Goal: Information Seeking & Learning: Learn about a topic

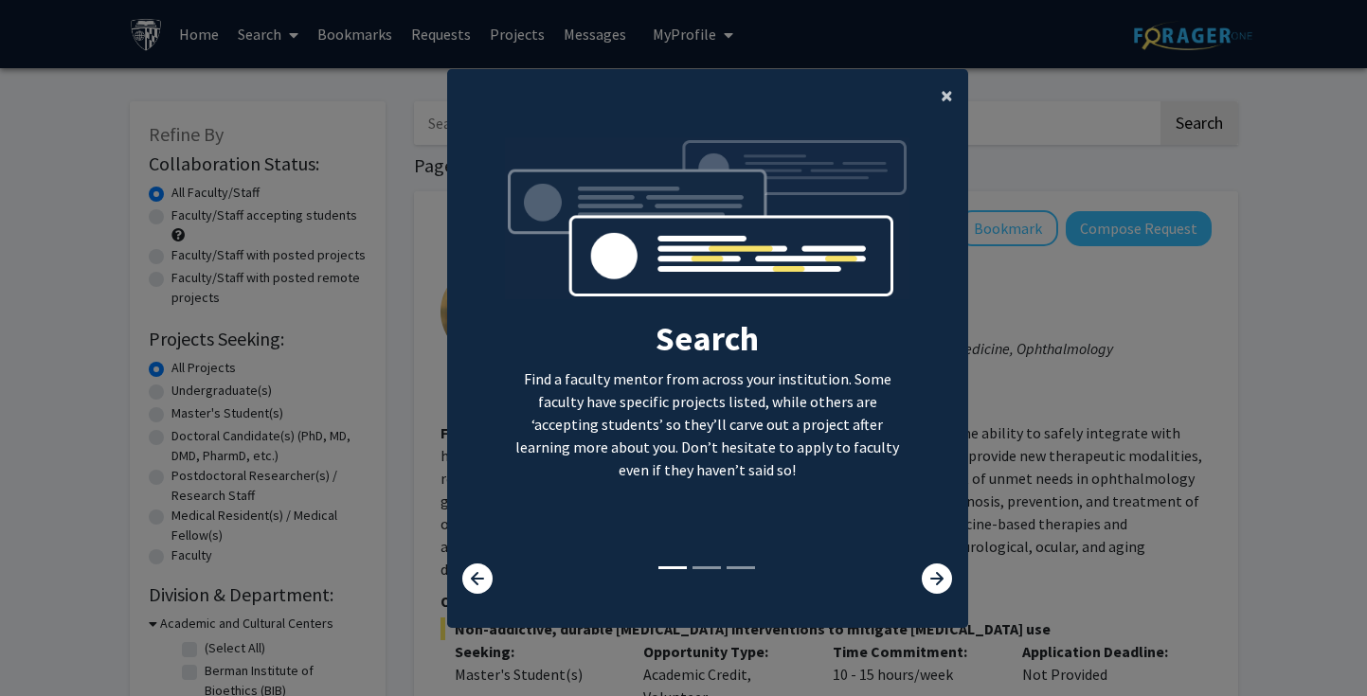
click at [951, 88] on span "×" at bounding box center [947, 95] width 12 height 29
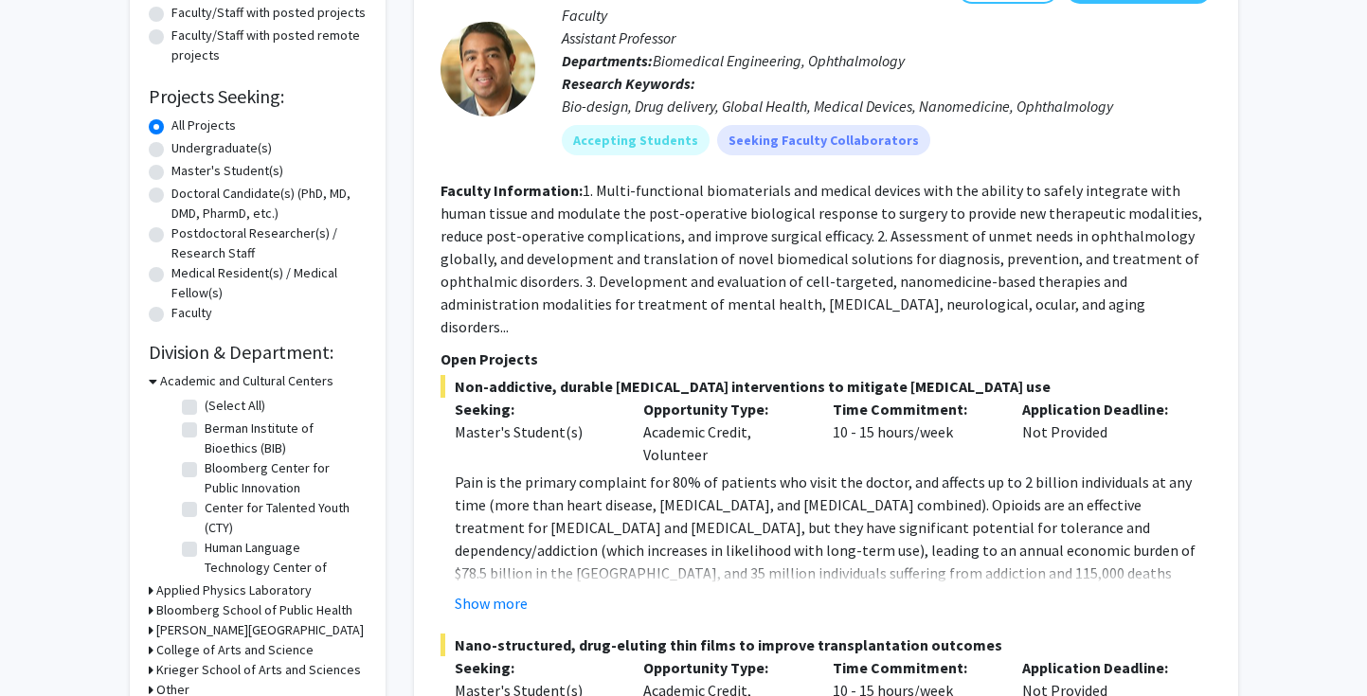
scroll to position [413, 0]
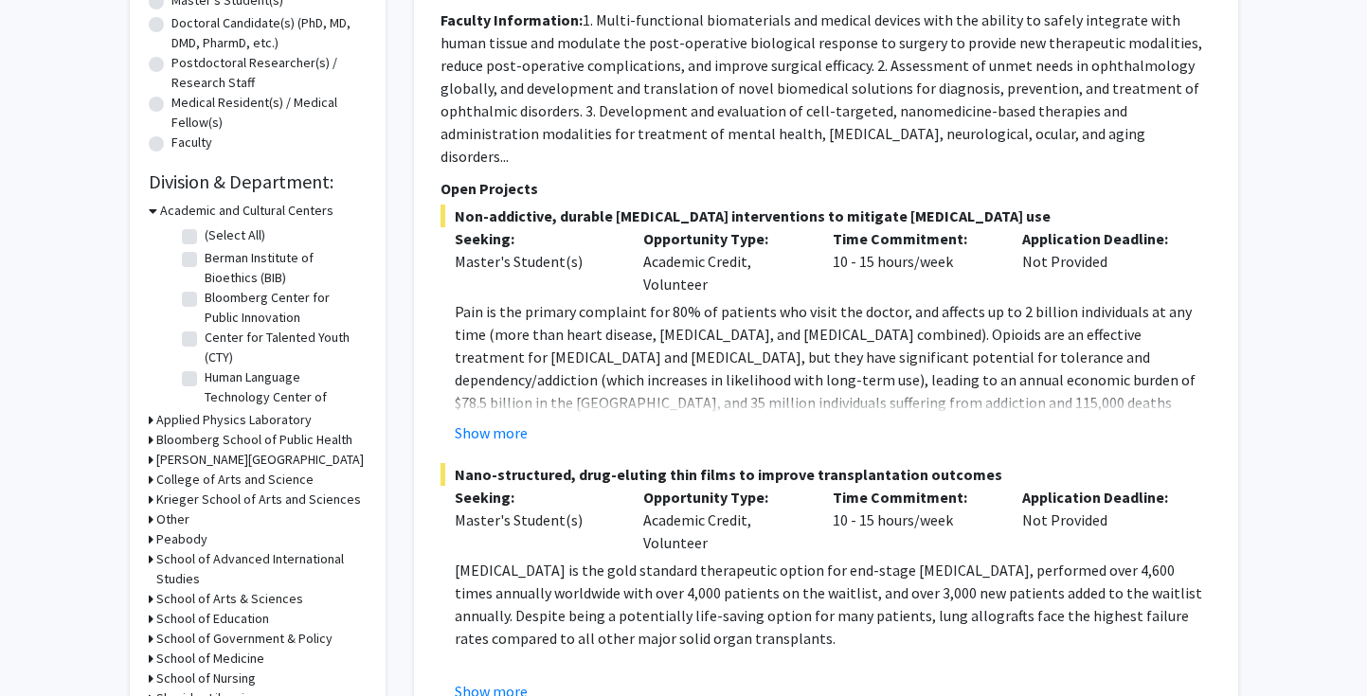
click at [206, 211] on h3 "Academic and Cultural Centers" at bounding box center [246, 211] width 173 height 20
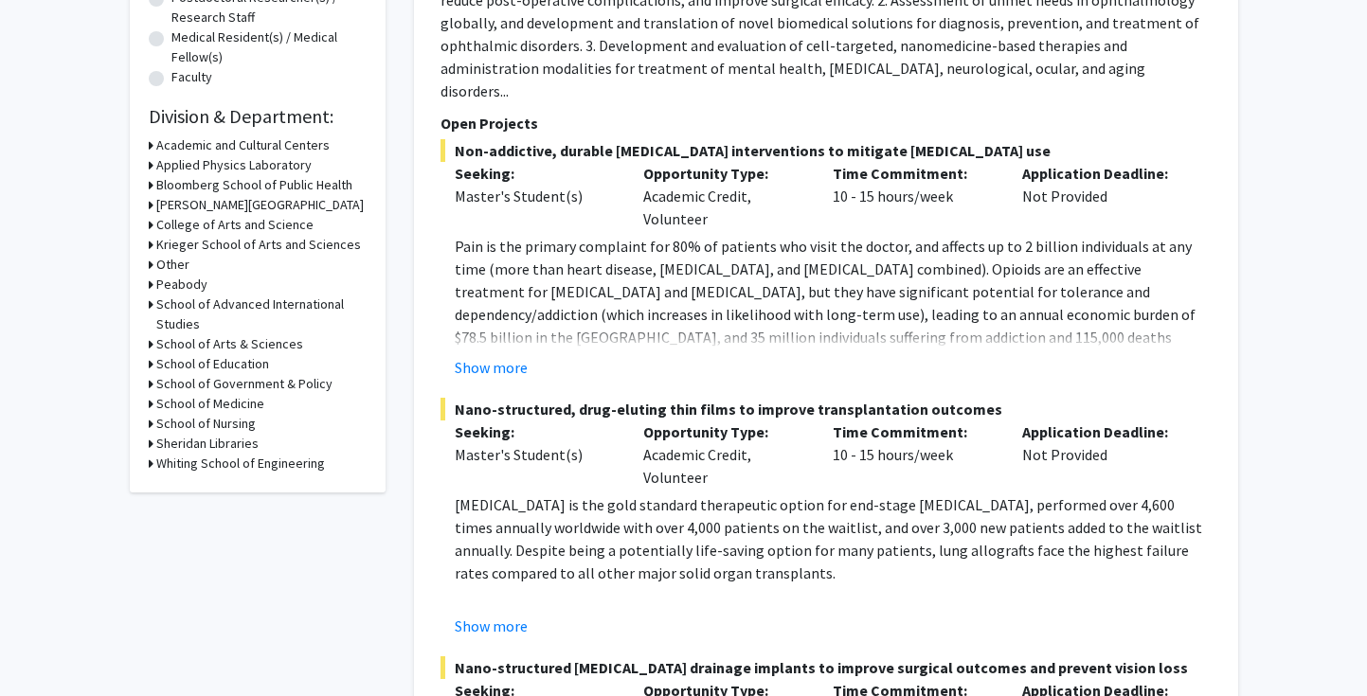
scroll to position [479, 0]
click at [254, 345] on h3 "School of Arts & Sciences" at bounding box center [229, 343] width 147 height 20
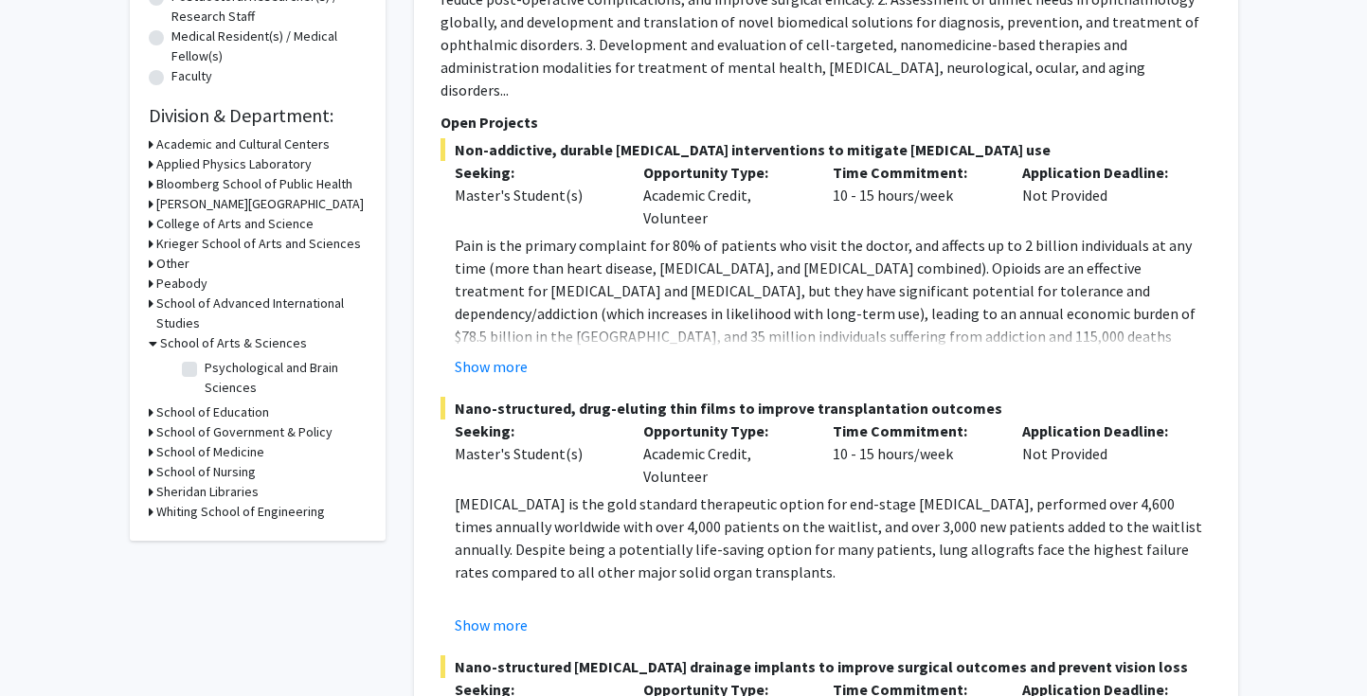
click at [233, 345] on h3 "School of Arts & Sciences" at bounding box center [233, 343] width 147 height 20
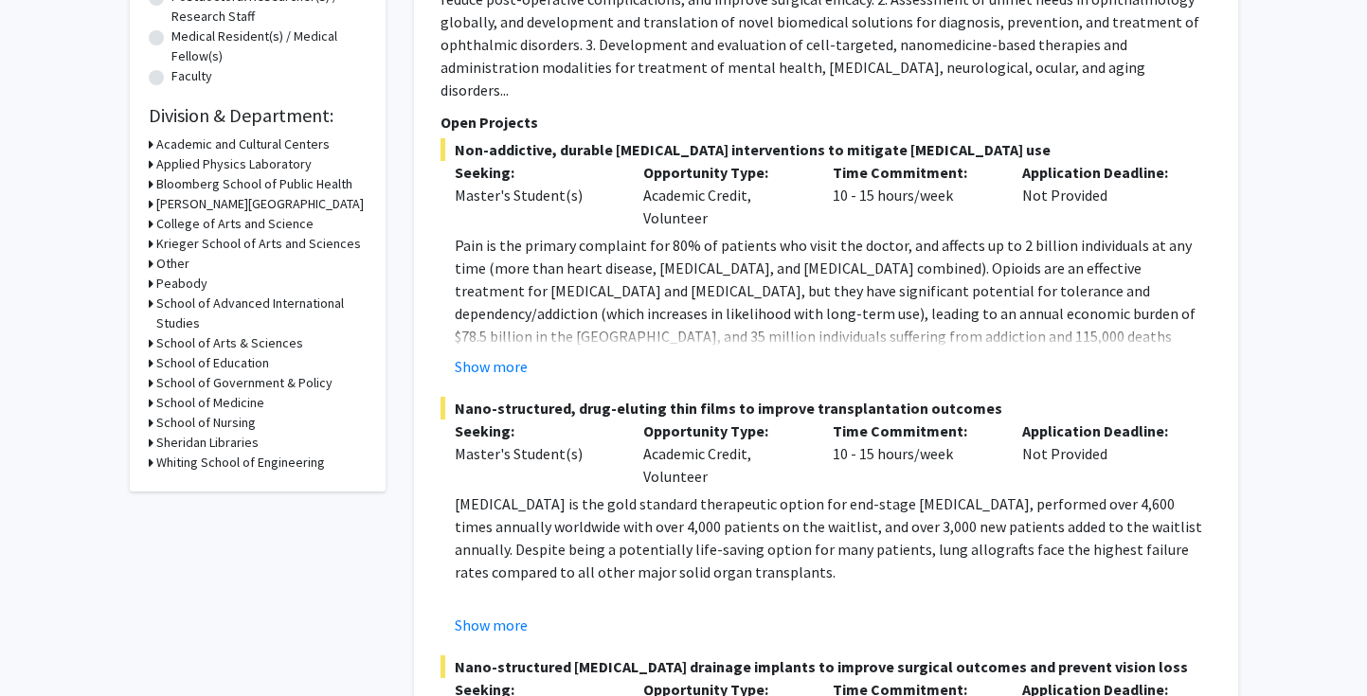
click at [257, 306] on h3 "School of Advanced International Studies" at bounding box center [261, 314] width 210 height 40
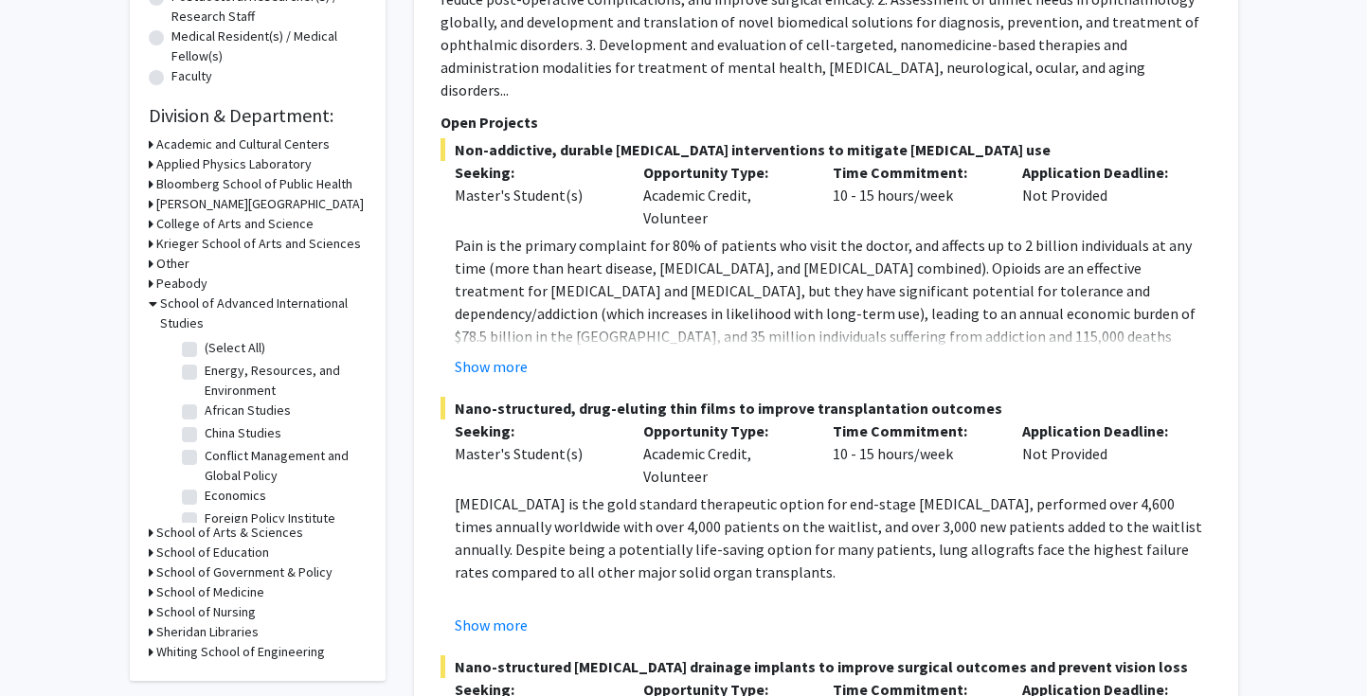
click at [194, 342] on fg-checkbox "(Select All) (Select All)" at bounding box center [272, 349] width 180 height 23
click at [205, 355] on label "(Select All)" at bounding box center [235, 348] width 61 height 20
click at [205, 351] on input "(Select All)" at bounding box center [211, 344] width 12 height 12
checkbox input "true"
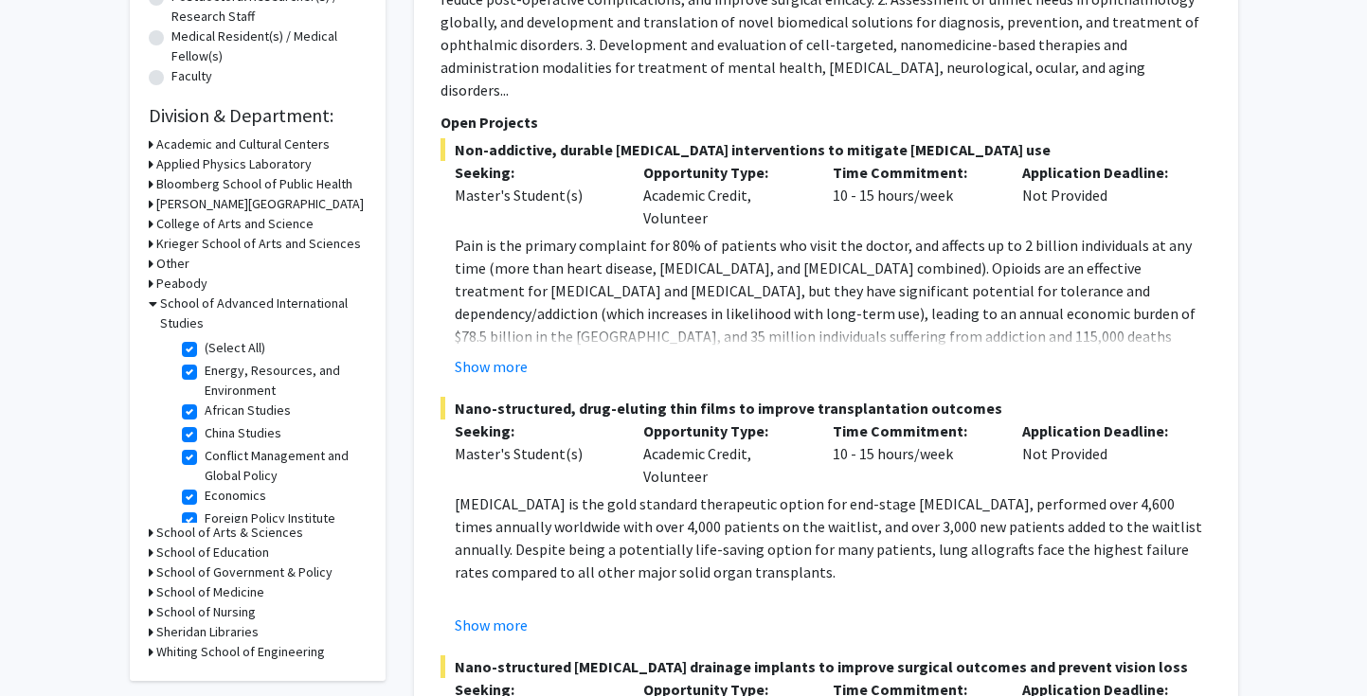
checkbox input "true"
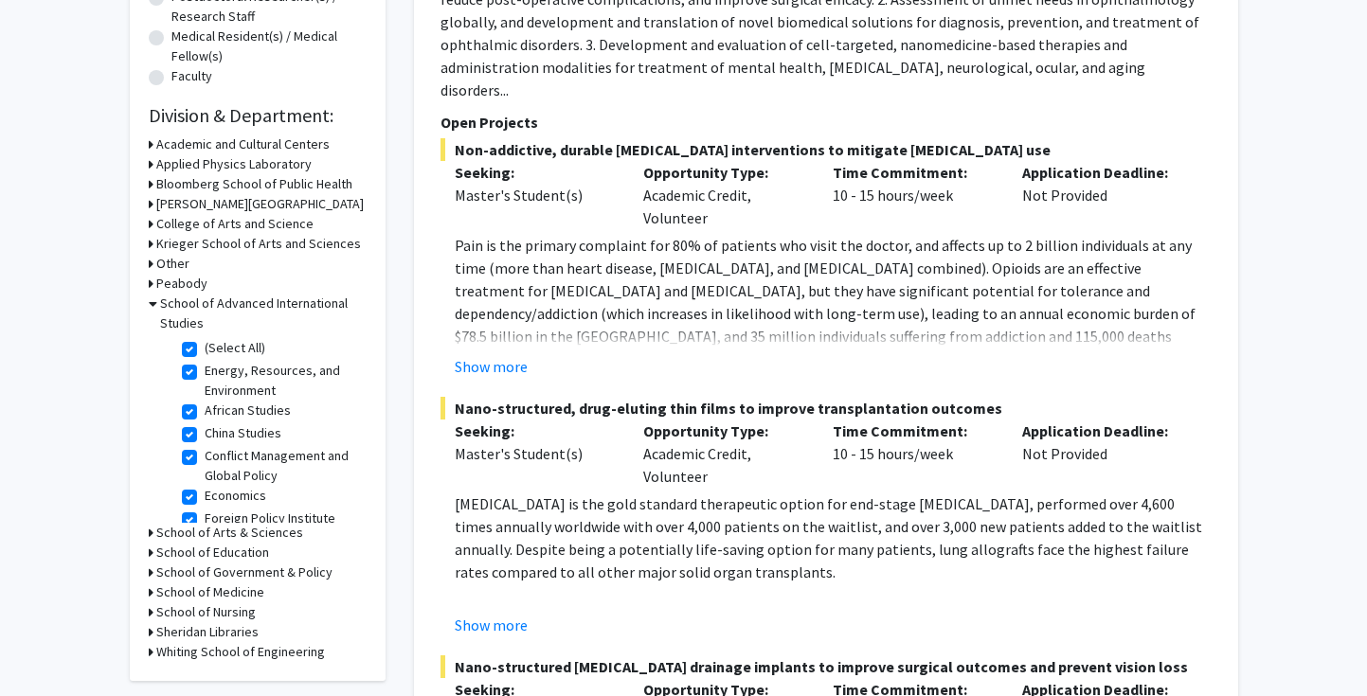
checkbox input "true"
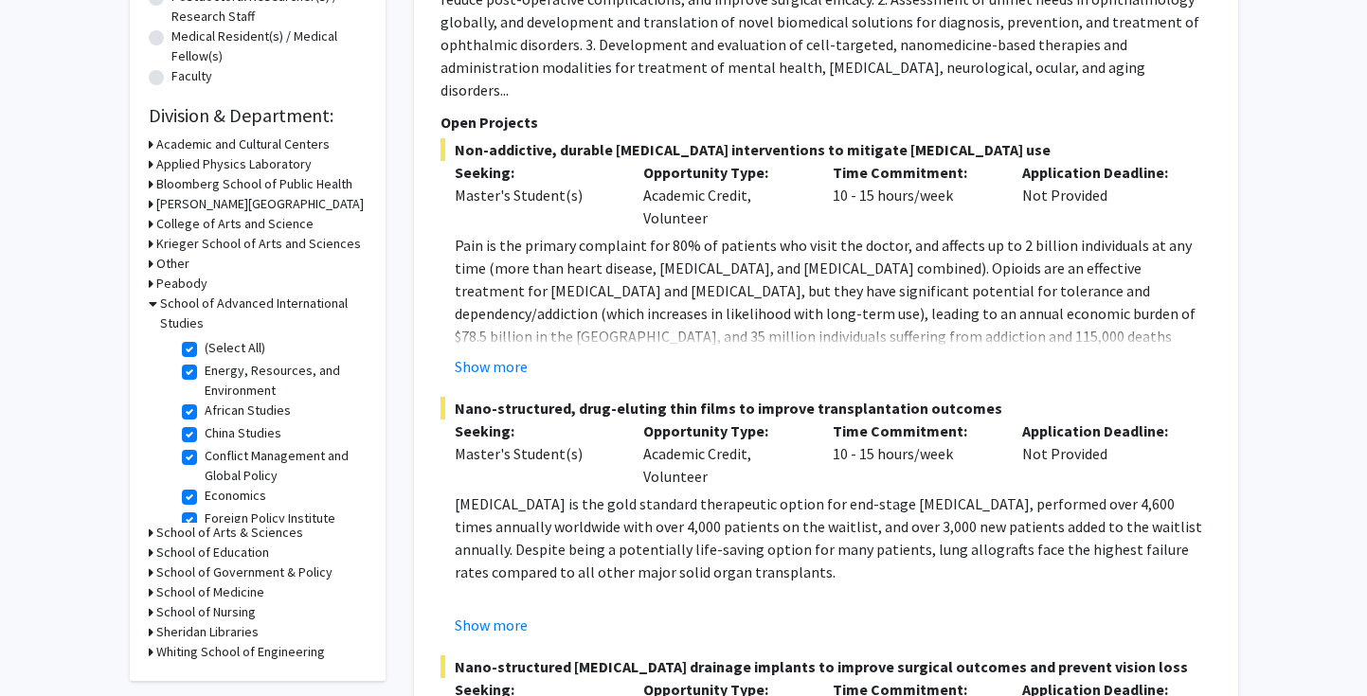
checkbox input "true"
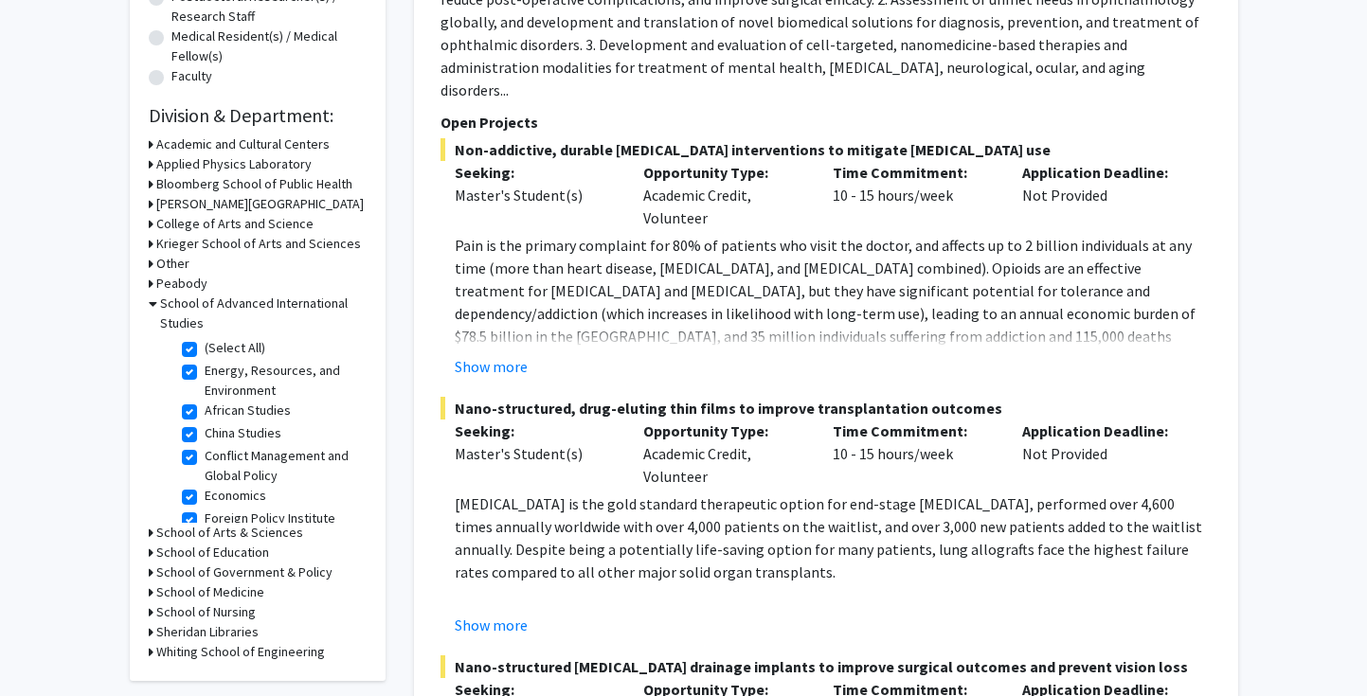
checkbox input "true"
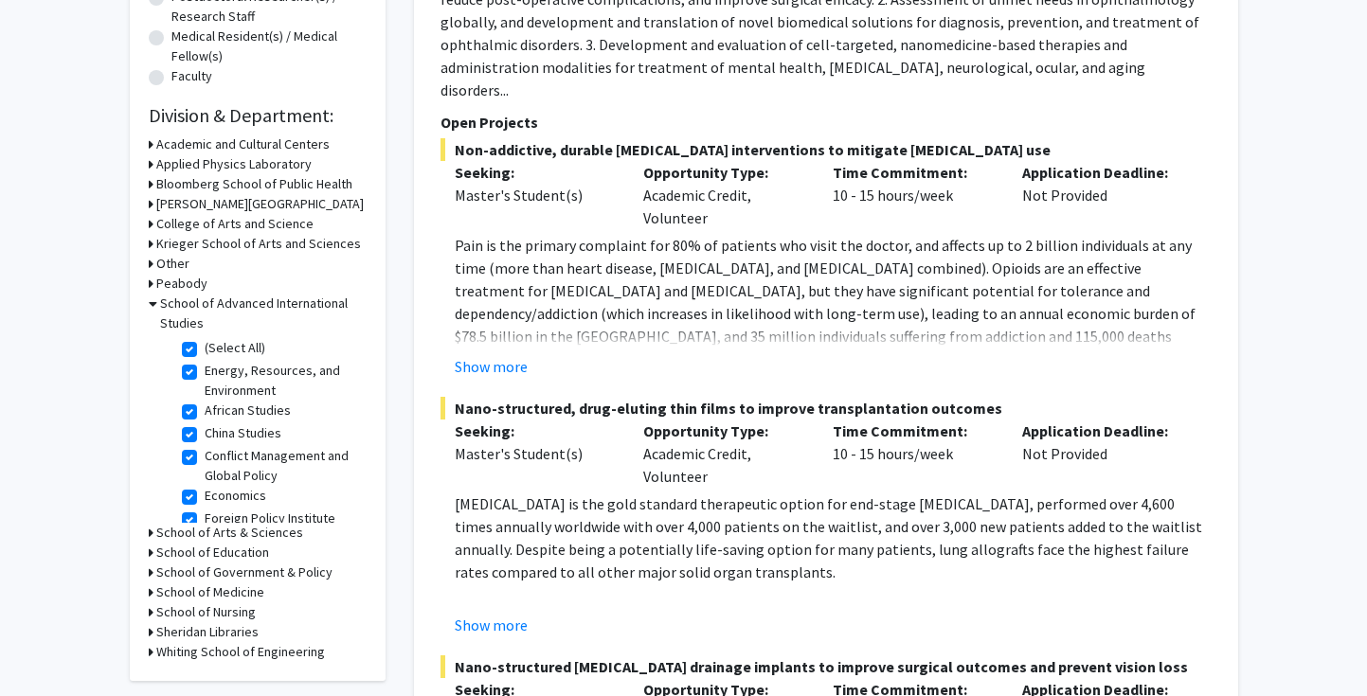
checkbox input "true"
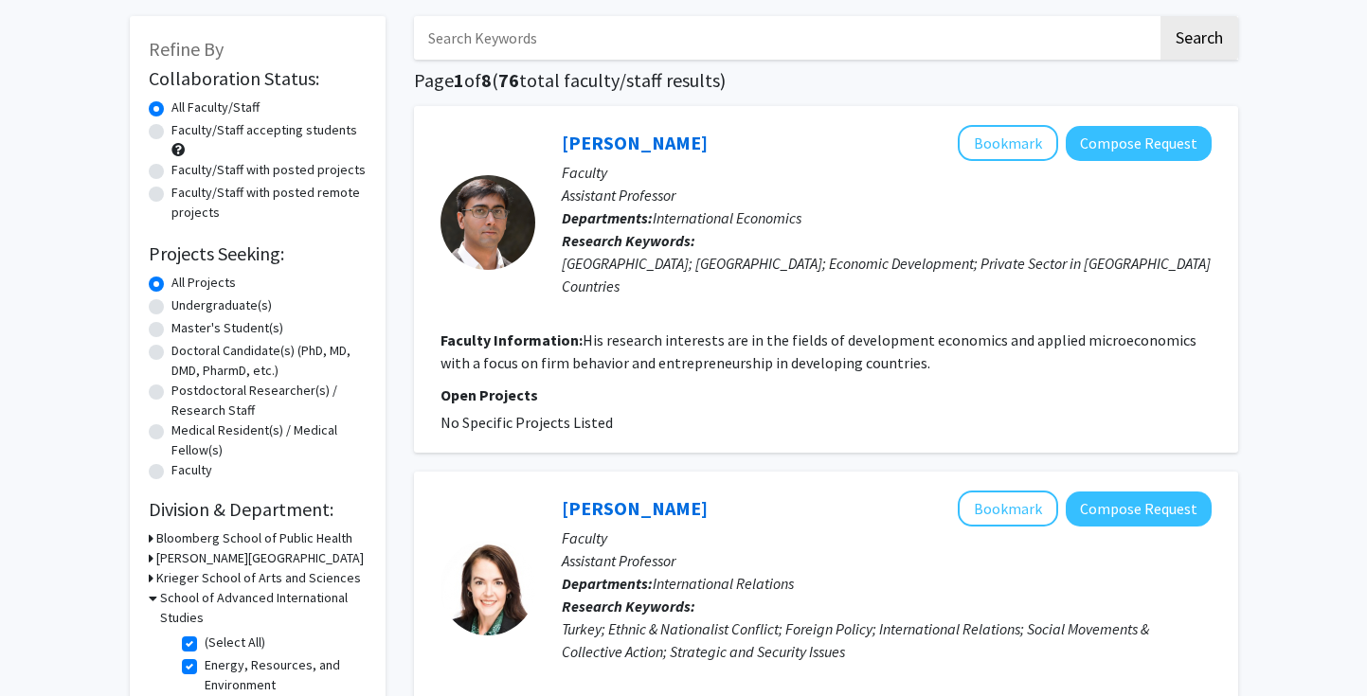
scroll to position [92, 0]
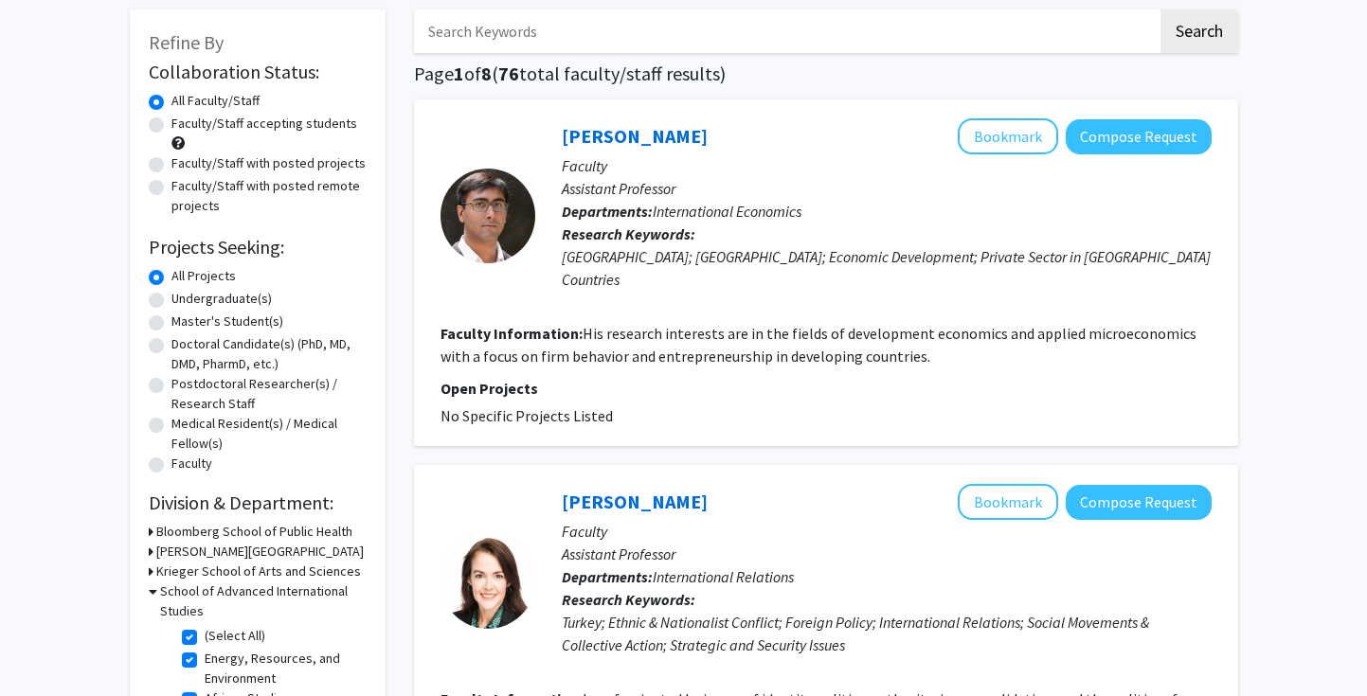
click at [171, 306] on label "Undergraduate(s)" at bounding box center [221, 299] width 100 height 20
click at [171, 301] on input "Undergraduate(s)" at bounding box center [177, 295] width 12 height 12
radio input "true"
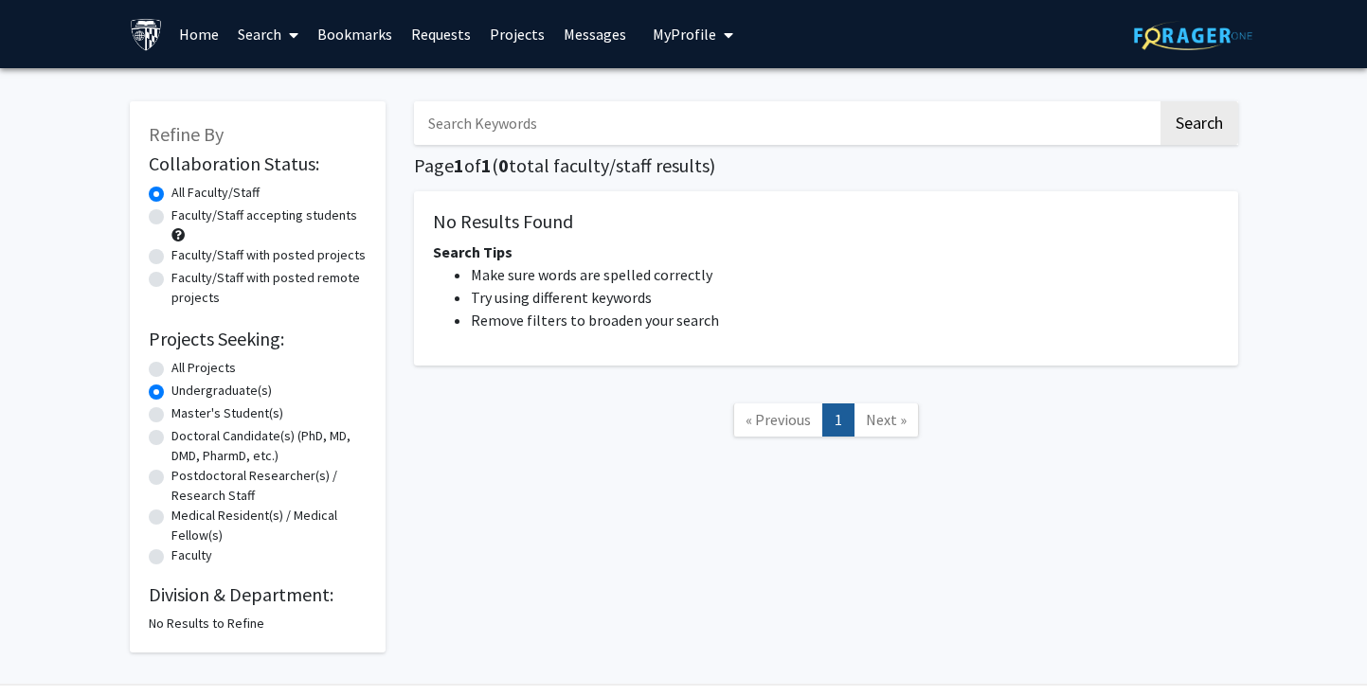
click at [171, 372] on label "All Projects" at bounding box center [203, 368] width 64 height 20
click at [171, 370] on input "All Projects" at bounding box center [177, 364] width 12 height 12
radio input "true"
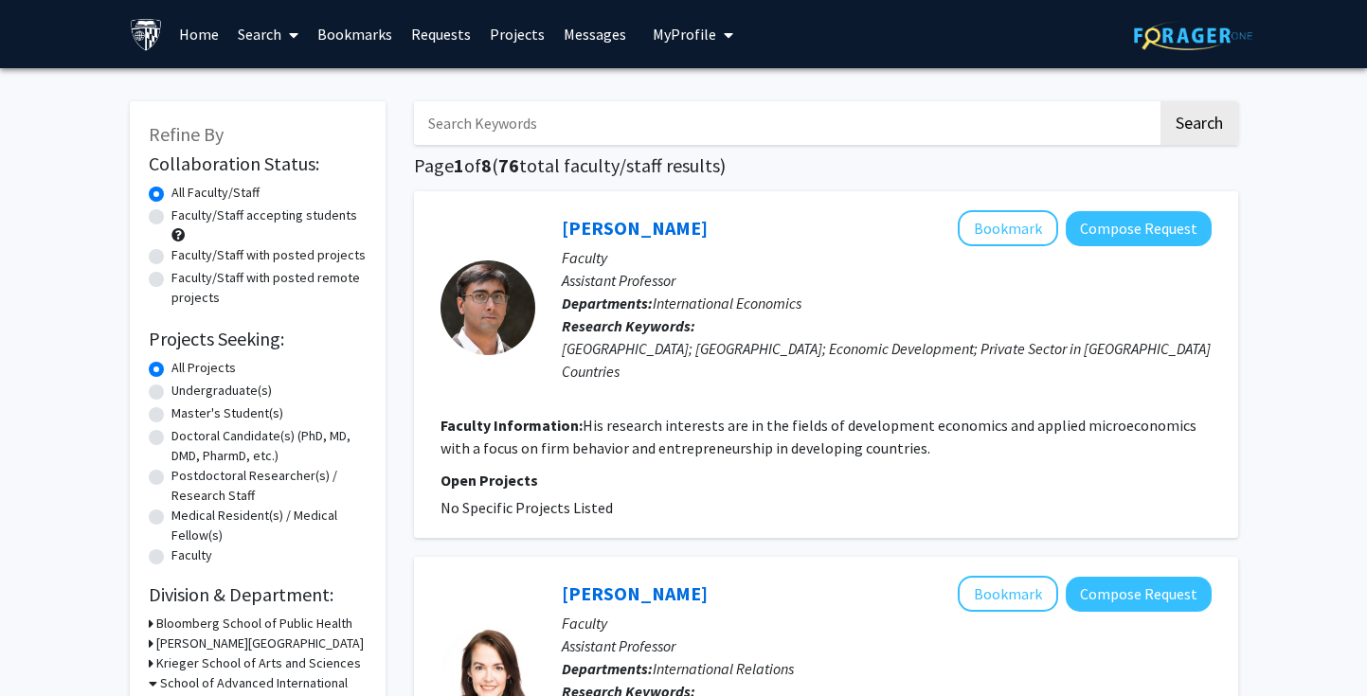
click at [168, 408] on div "Master's Student(s)" at bounding box center [258, 415] width 218 height 23
click at [171, 400] on label "Undergraduate(s)" at bounding box center [221, 391] width 100 height 20
click at [171, 393] on input "Undergraduate(s)" at bounding box center [177, 387] width 12 height 12
radio input "true"
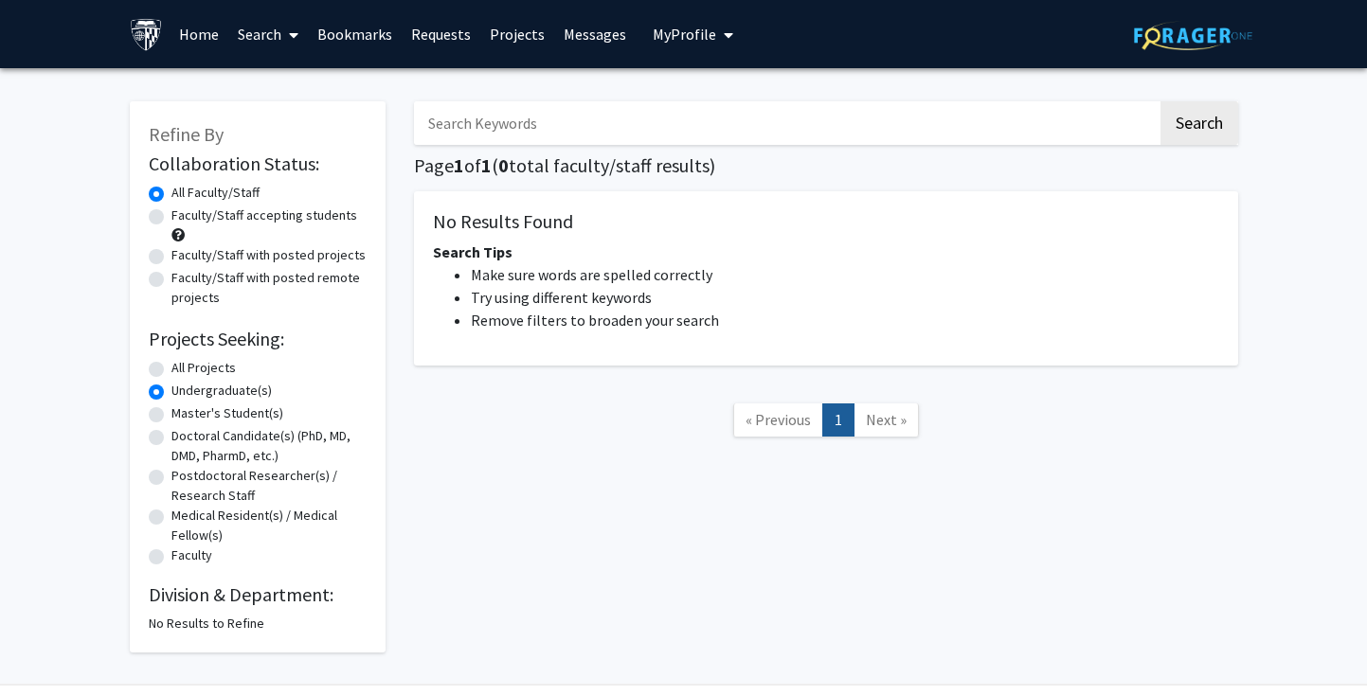
click at [180, 373] on label "All Projects" at bounding box center [203, 368] width 64 height 20
click at [180, 370] on input "All Projects" at bounding box center [177, 364] width 12 height 12
radio input "true"
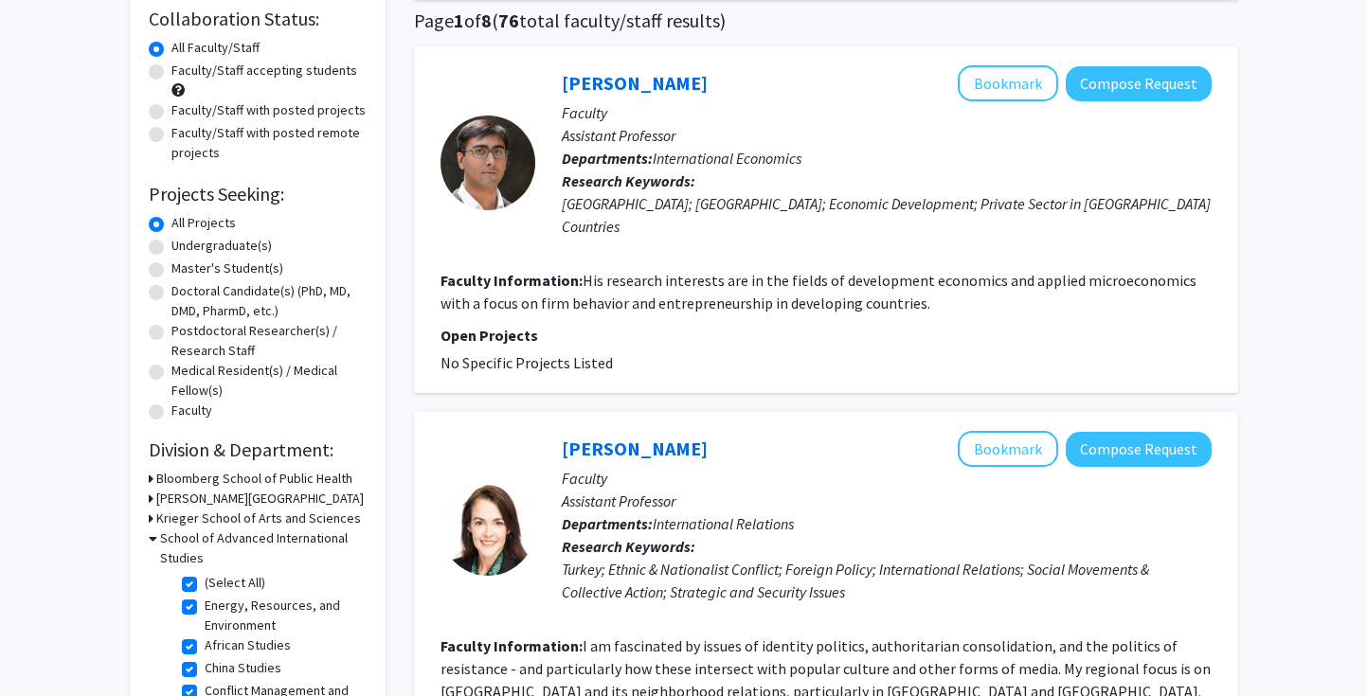
scroll to position [180, 0]
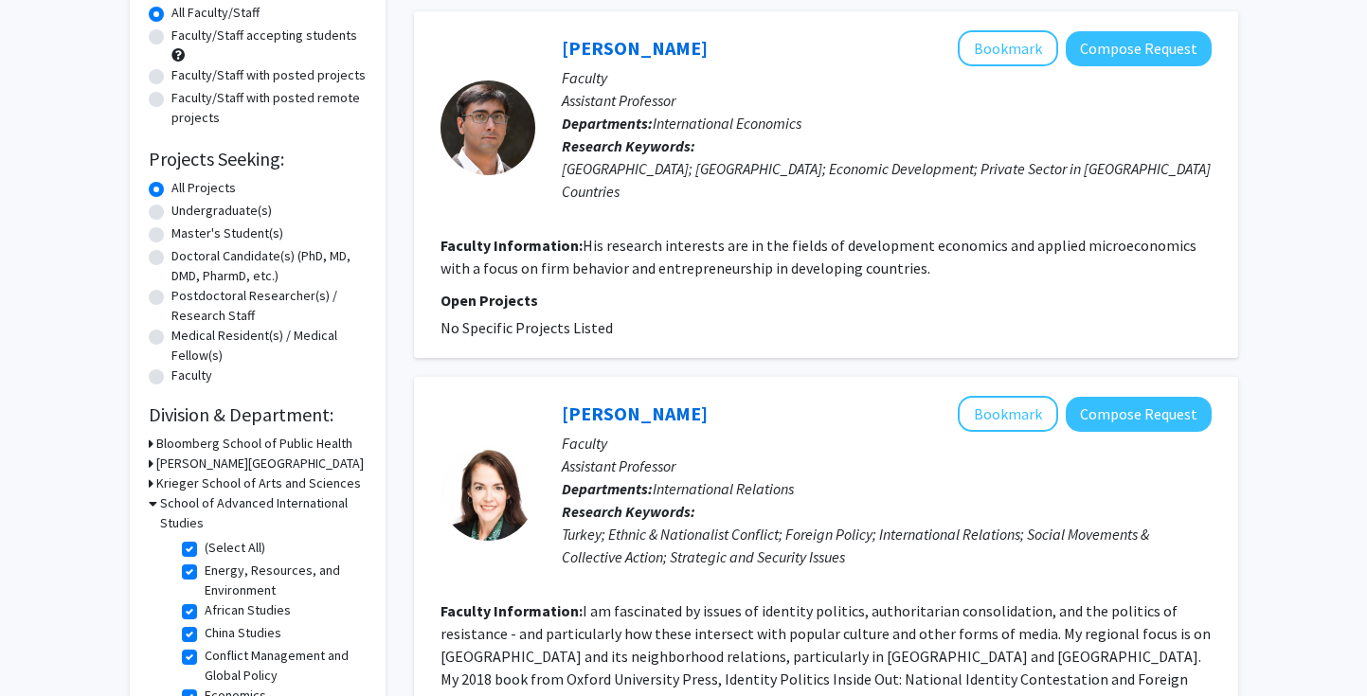
click at [223, 546] on label "(Select All)" at bounding box center [235, 548] width 61 height 20
click at [217, 546] on input "(Select All)" at bounding box center [211, 544] width 12 height 12
checkbox input "false"
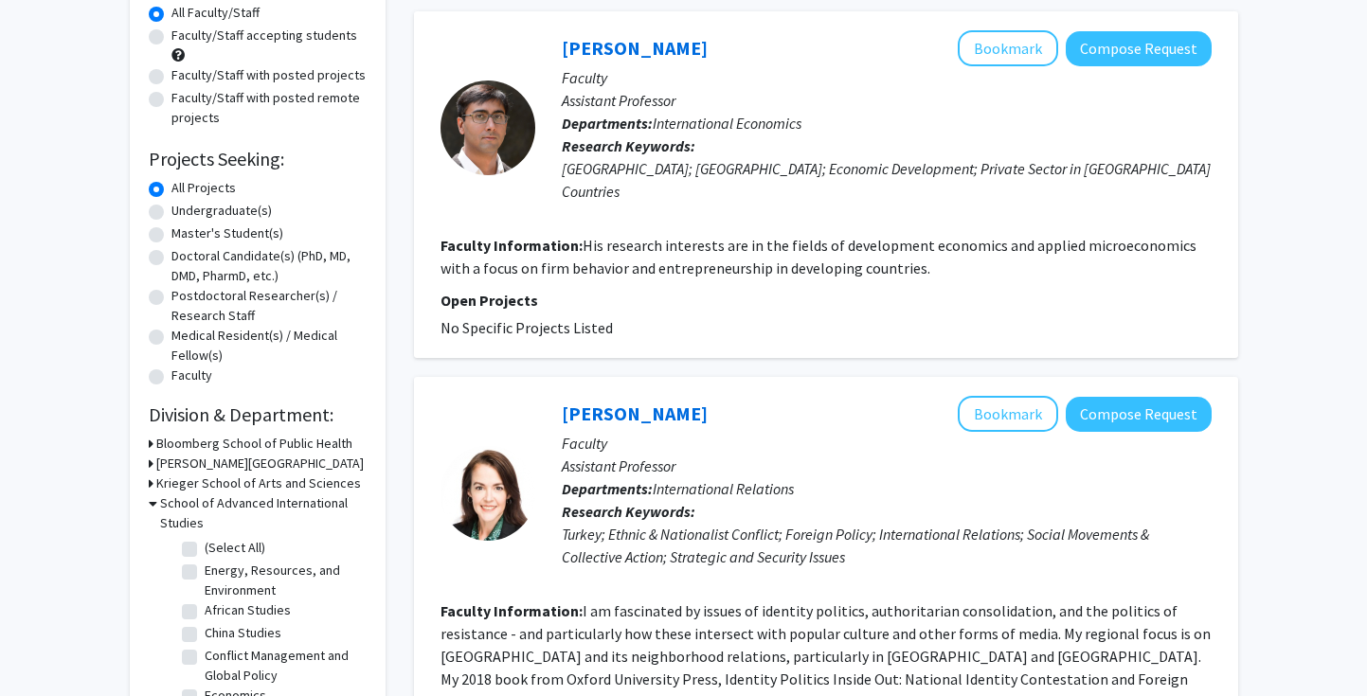
checkbox input "false"
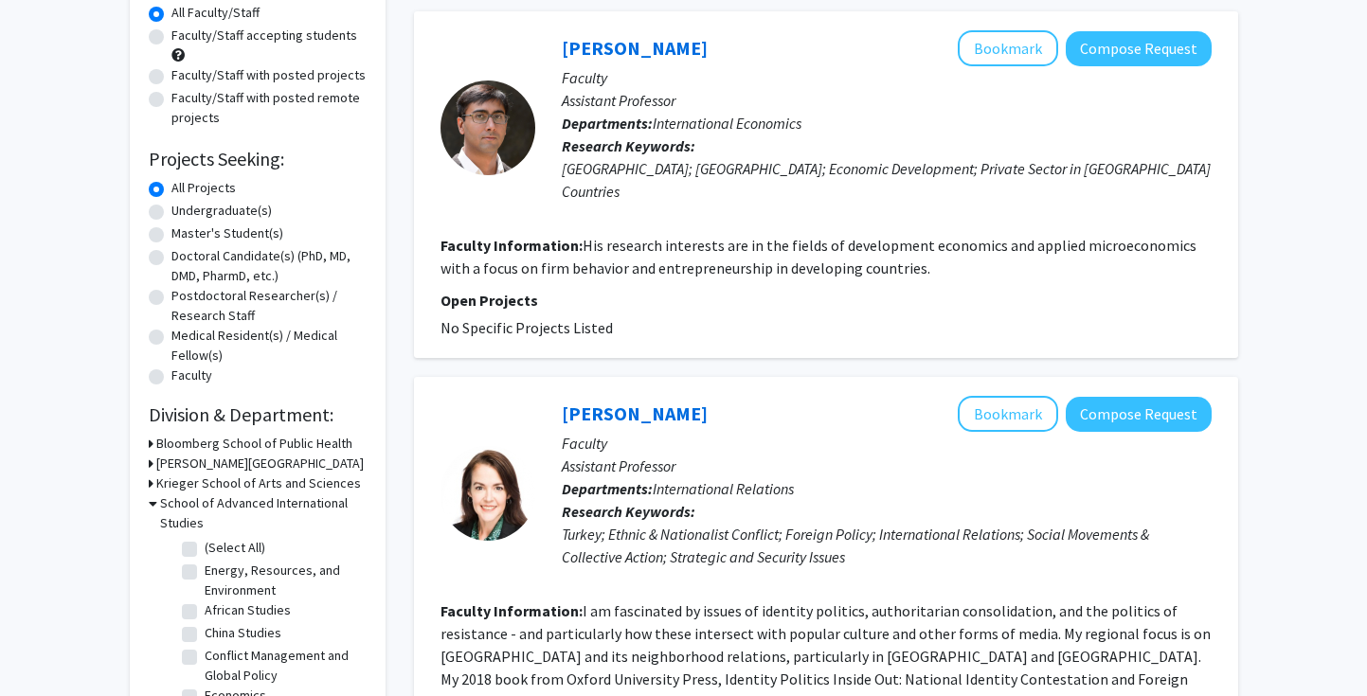
checkbox input "false"
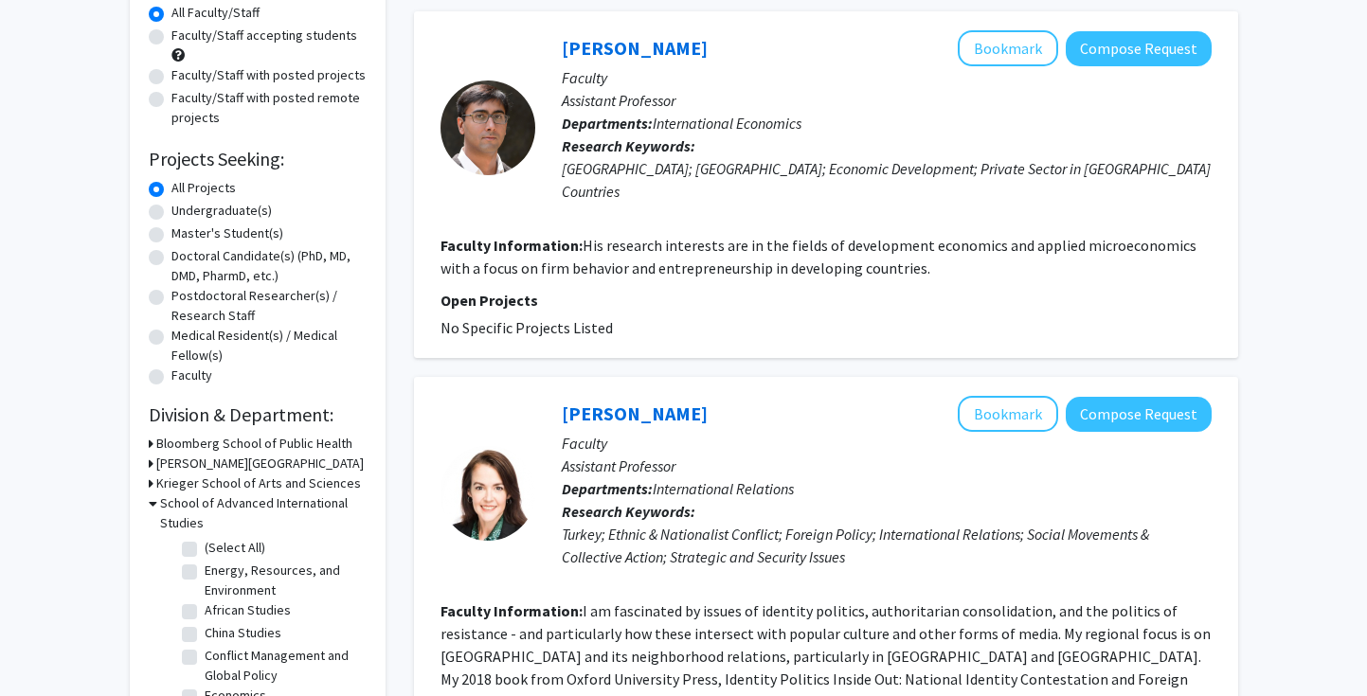
checkbox input "false"
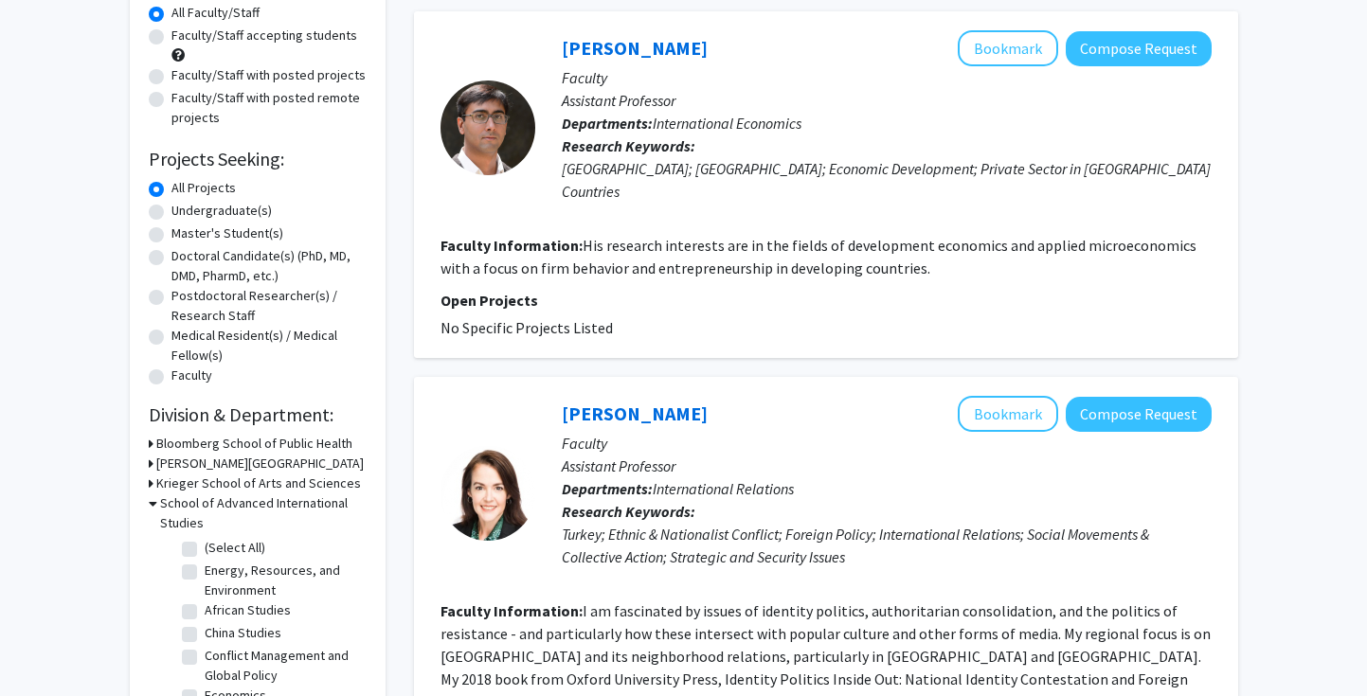
checkbox input "false"
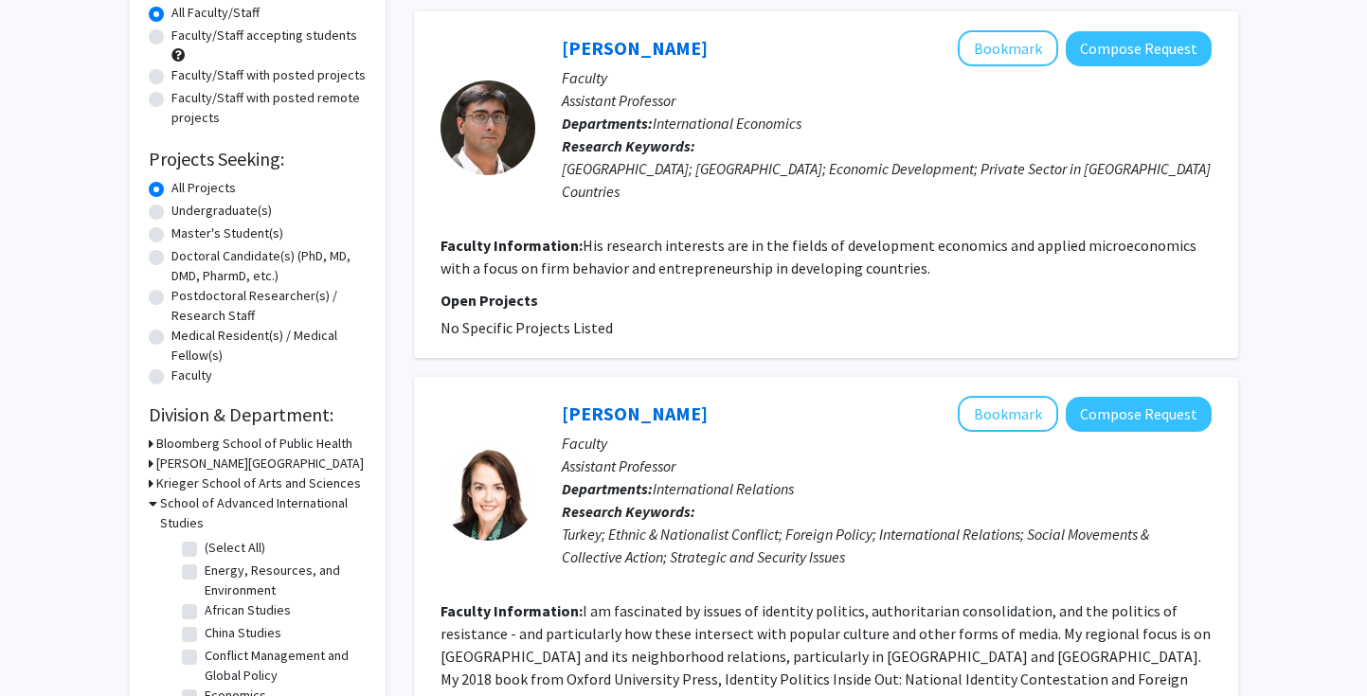
checkbox input "false"
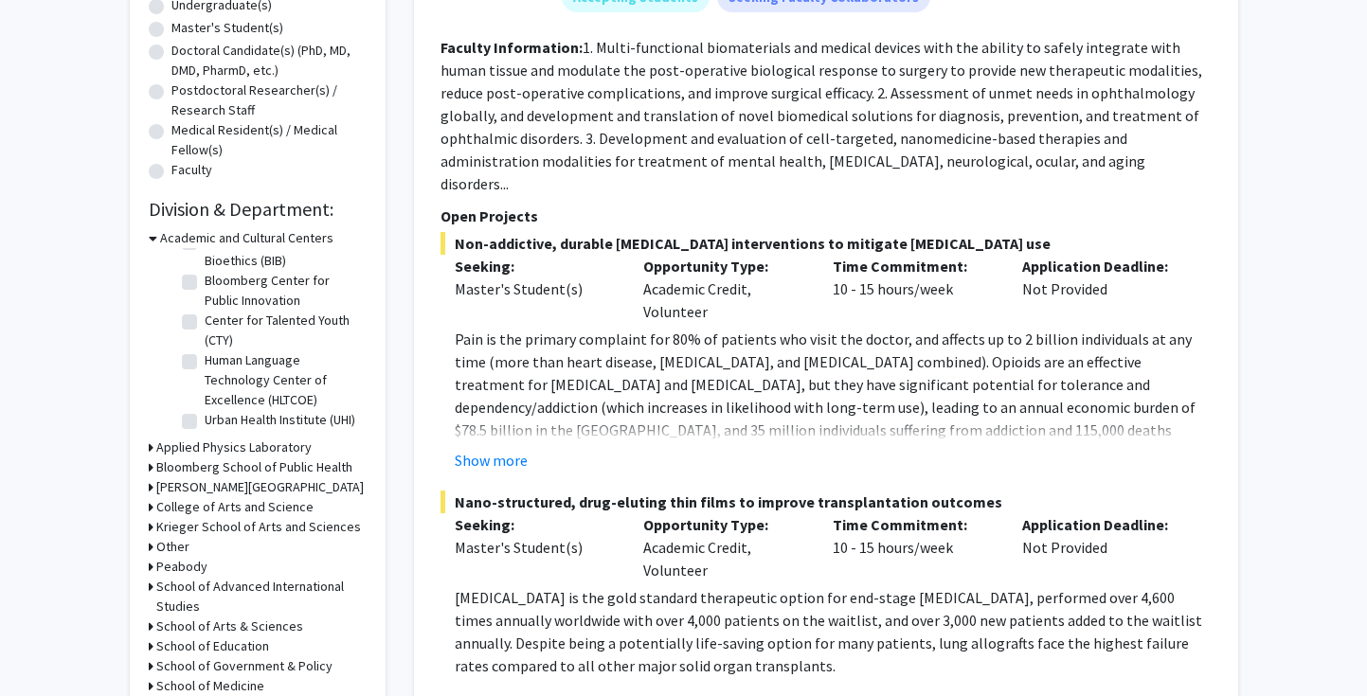
scroll to position [45, 0]
click at [200, 590] on h3 "School of Advanced International Studies" at bounding box center [261, 597] width 210 height 40
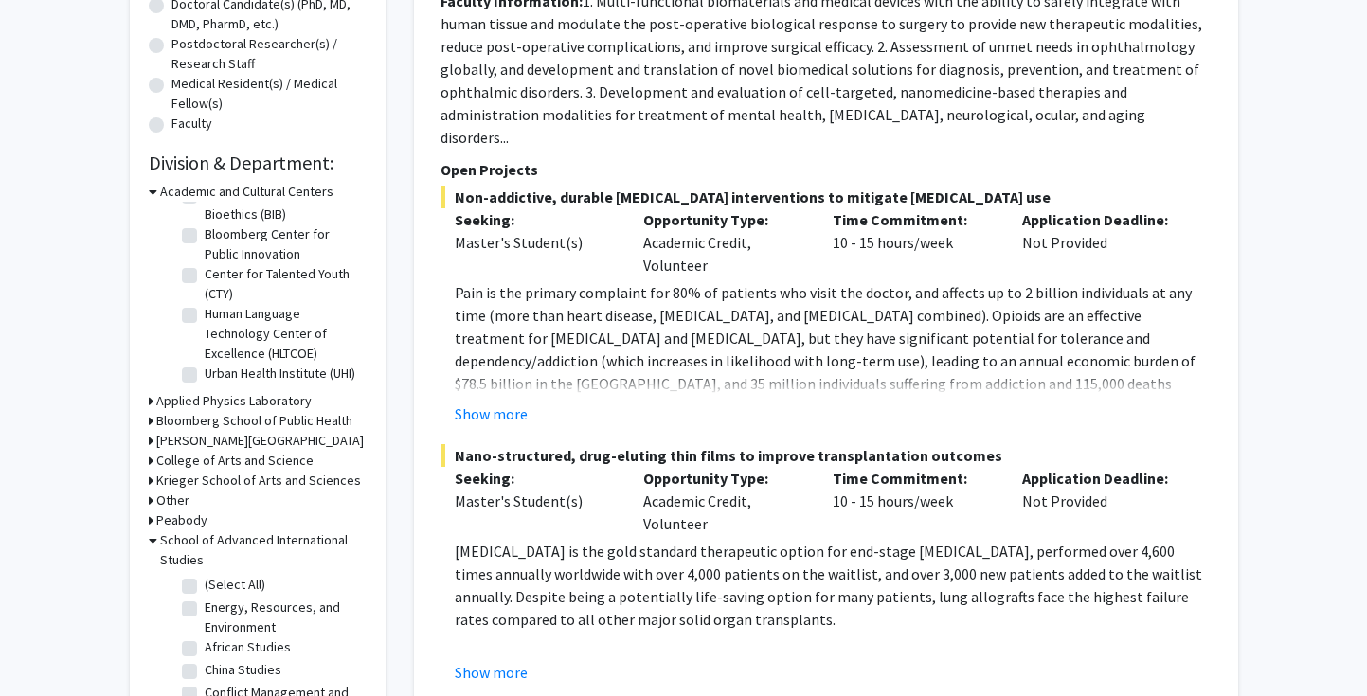
scroll to position [448, 0]
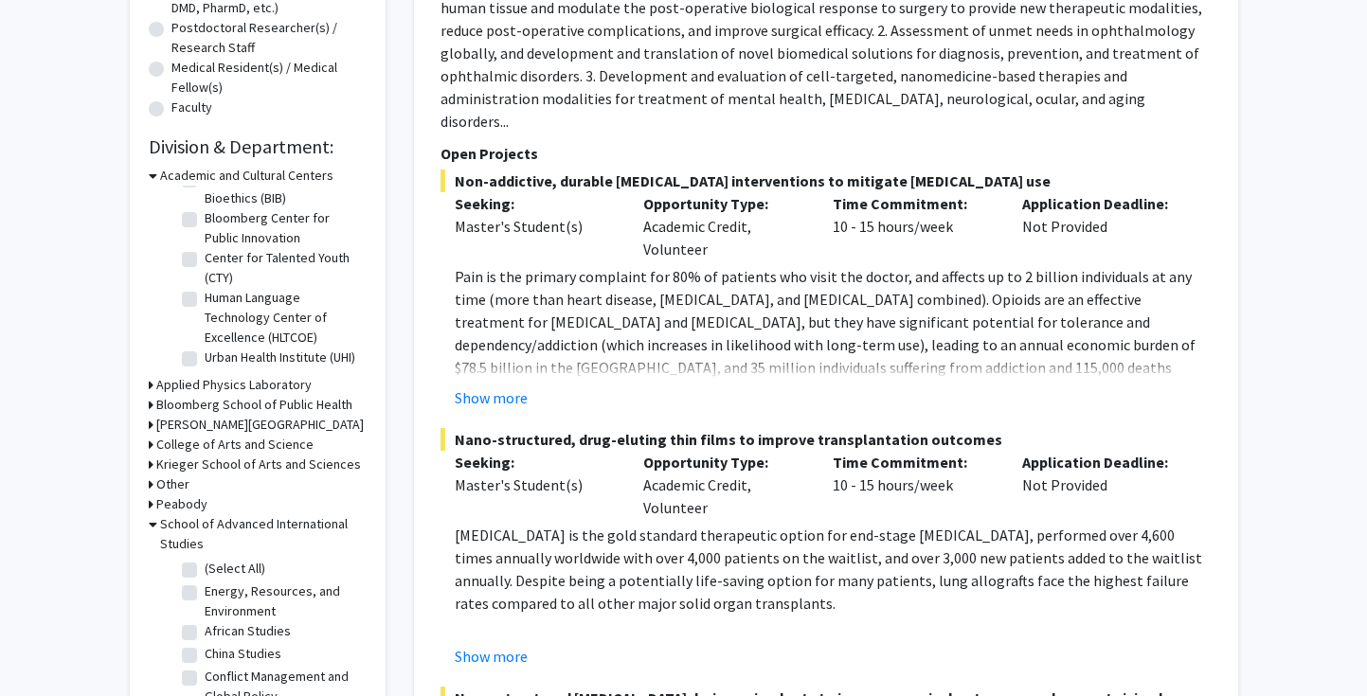
click at [213, 654] on label "China Studies" at bounding box center [243, 654] width 77 height 20
click at [213, 654] on input "China Studies" at bounding box center [211, 650] width 12 height 12
checkbox input "true"
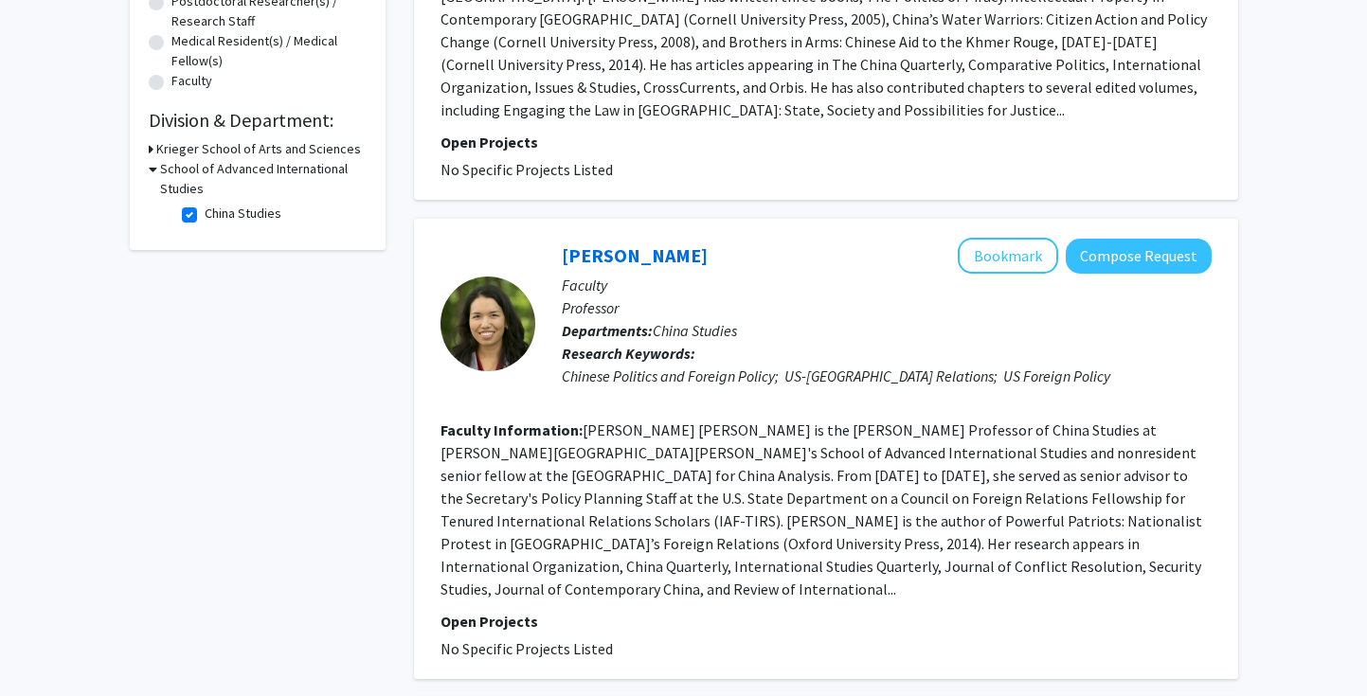
scroll to position [767, 0]
